Goal: Task Accomplishment & Management: Complete application form

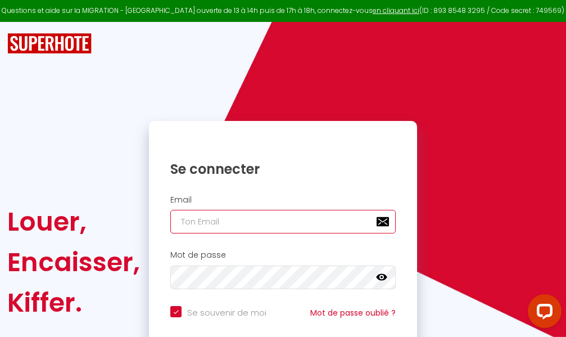
click at [306, 224] on input "email" at bounding box center [282, 222] width 225 height 24
type input "m"
checkbox input "true"
type input "ma"
checkbox input "true"
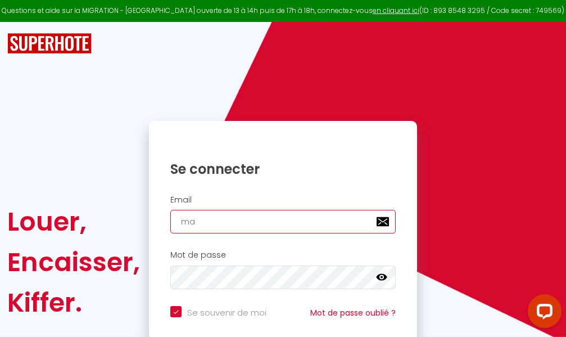
type input "mar"
checkbox input "true"
type input "marc"
checkbox input "true"
type input "marcd"
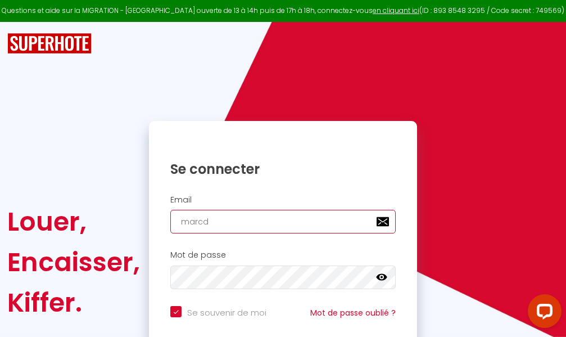
checkbox input "true"
type input "marcdp"
checkbox input "true"
type input "marcdpo"
checkbox input "true"
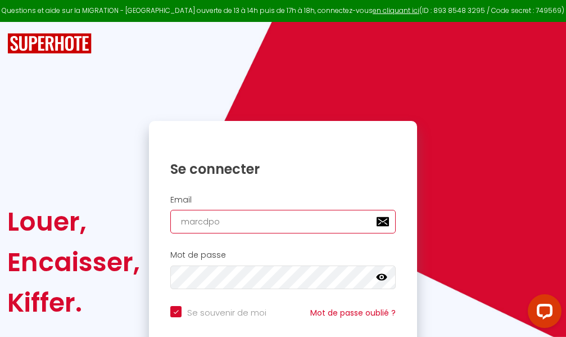
type input "marcdpoz"
checkbox input "true"
type input "marcdpoz."
checkbox input "true"
type input "marcdpoz.l"
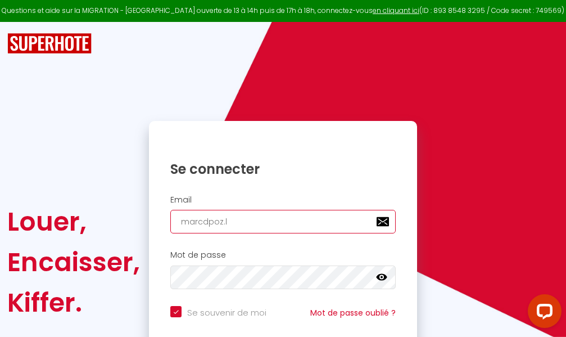
checkbox input "true"
type input "marcdpoz.lo"
checkbox input "true"
type input "marcdpoz.loc"
checkbox input "true"
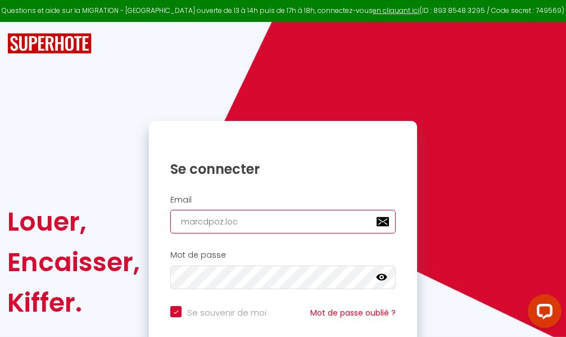
type input "marcdpoz.loca"
checkbox input "true"
type input "marcdpoz.locat"
checkbox input "true"
type input "marcdpoz.locati"
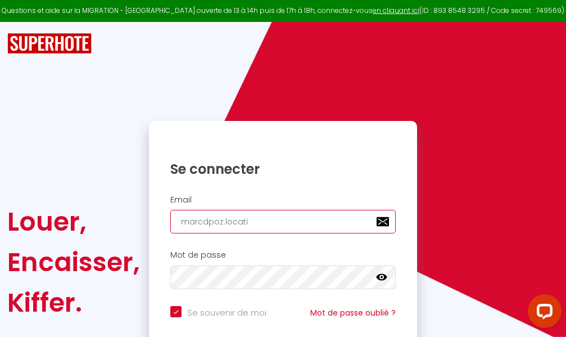
checkbox input "true"
type input "marcdpoz.locatio"
checkbox input "true"
type input "marcdpoz.location"
checkbox input "true"
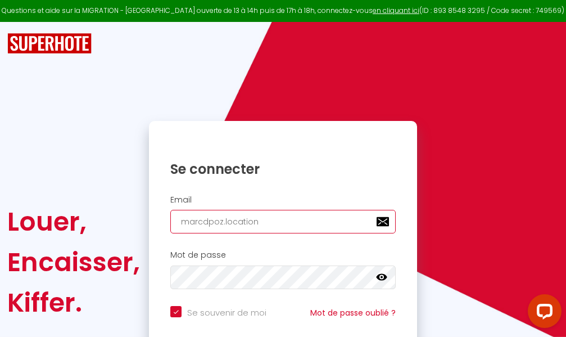
type input "marcdpoz.location@"
checkbox input "true"
type input "marcdpoz.location@g"
checkbox input "true"
type input "marcdpoz.location@gm"
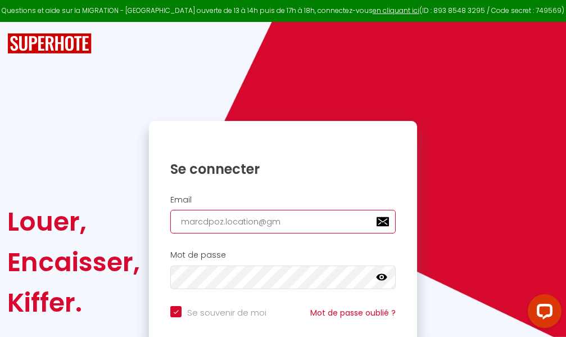
checkbox input "true"
type input "marcdpoz.location@gma"
checkbox input "true"
type input "marcdpoz.location@gmai"
checkbox input "true"
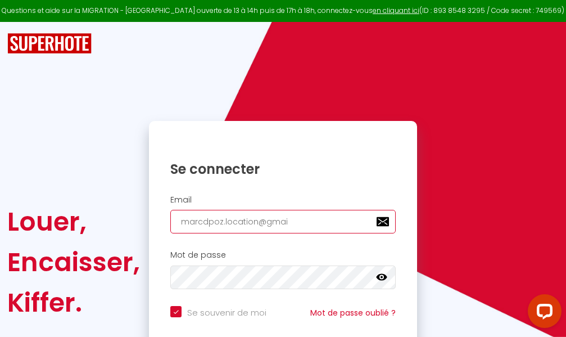
type input "[EMAIL_ADDRESS]"
checkbox input "true"
type input "[EMAIL_ADDRESS]."
checkbox input "true"
type input "marcdpoz.location@gmail.c"
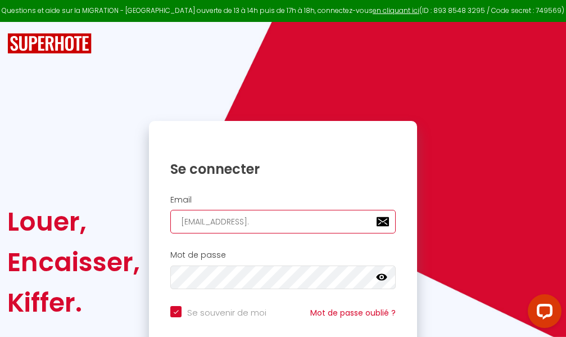
checkbox input "true"
type input "[EMAIL_ADDRESS][DOMAIN_NAME]"
checkbox input "true"
type input "[EMAIL_ADDRESS][DOMAIN_NAME]"
checkbox input "true"
